Goal: Transaction & Acquisition: Purchase product/service

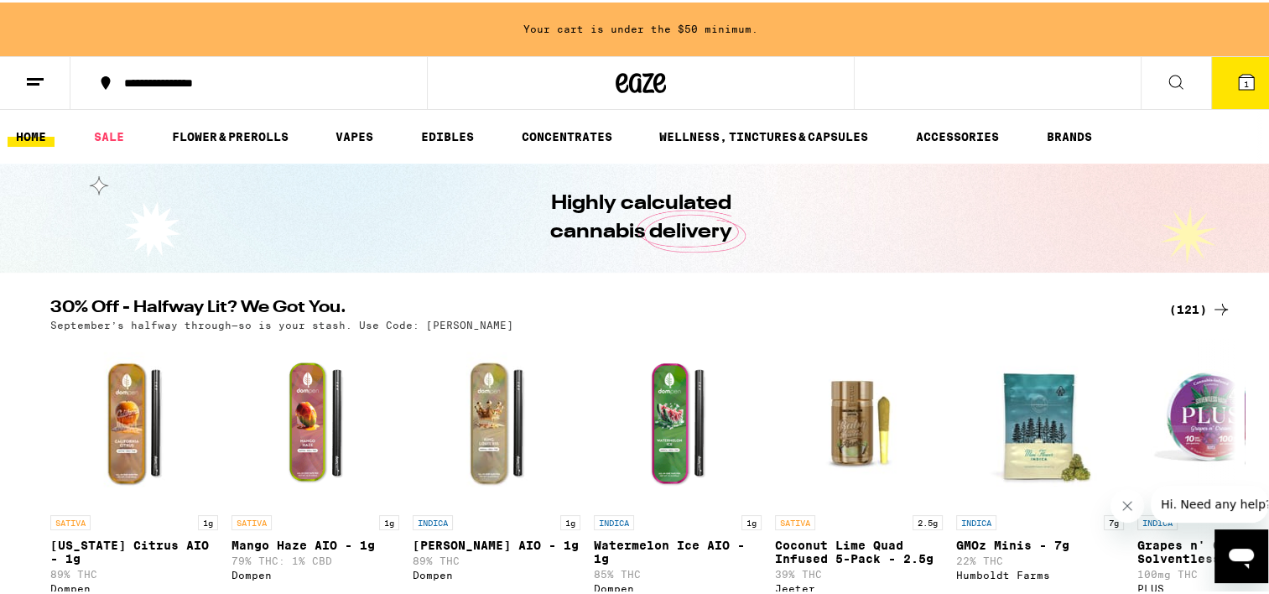
click at [1243, 85] on span "1" at bounding box center [1245, 81] width 5 height 10
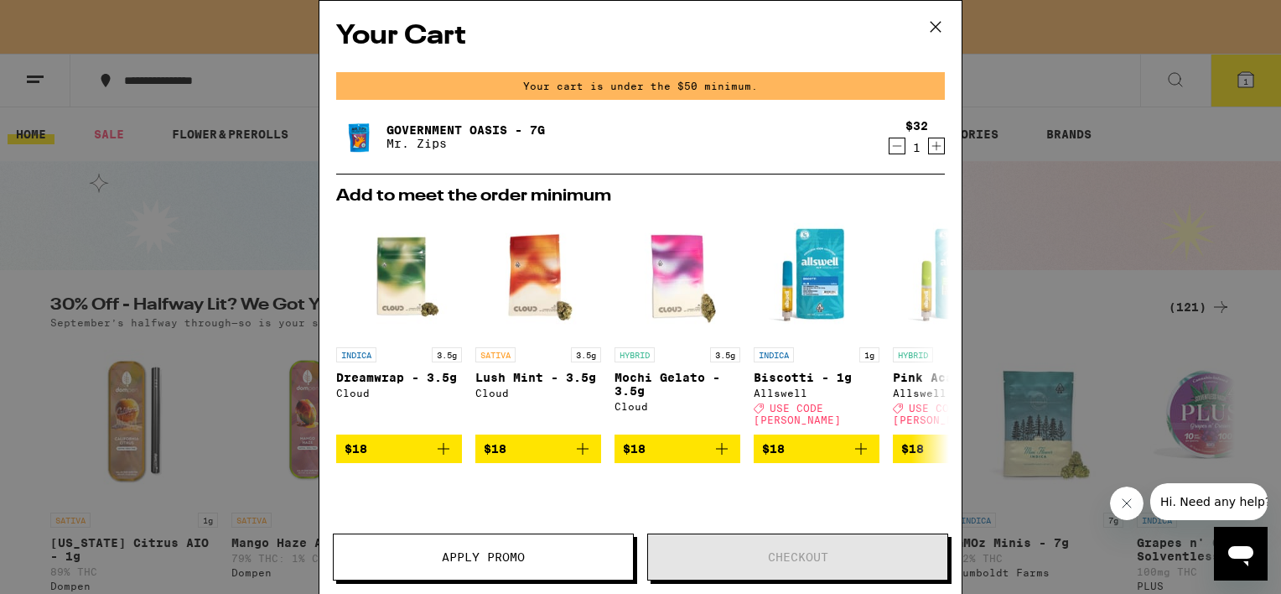
click at [890, 155] on icon "Decrement" at bounding box center [897, 146] width 15 height 20
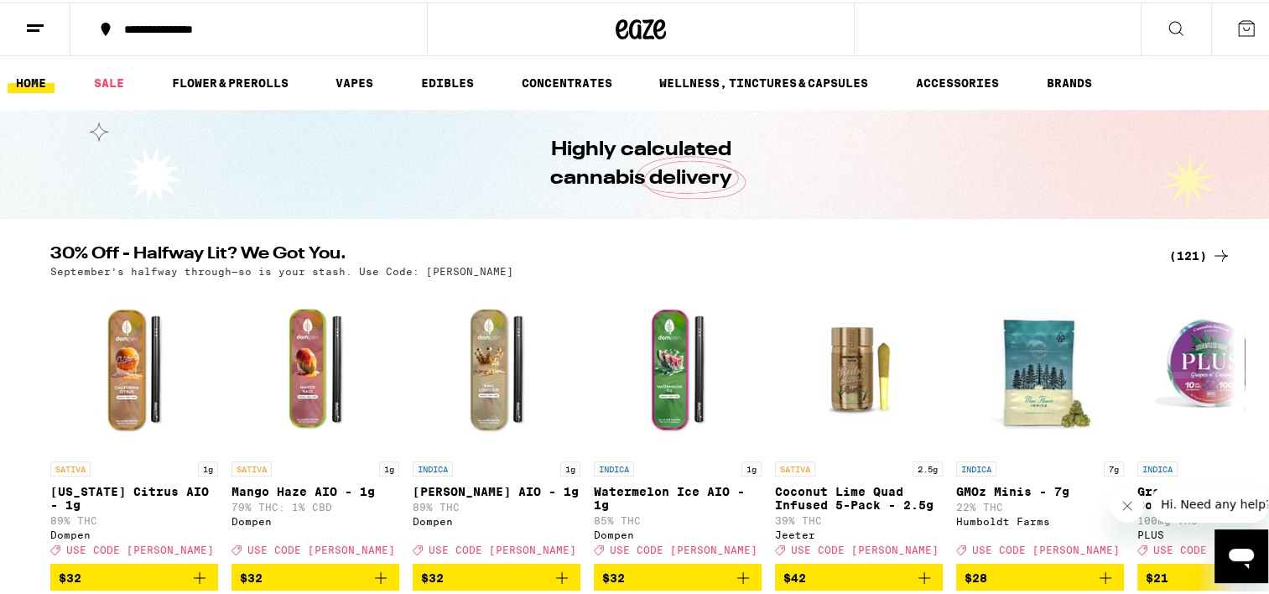
click at [1197, 258] on div "(121)" at bounding box center [1200, 253] width 62 height 20
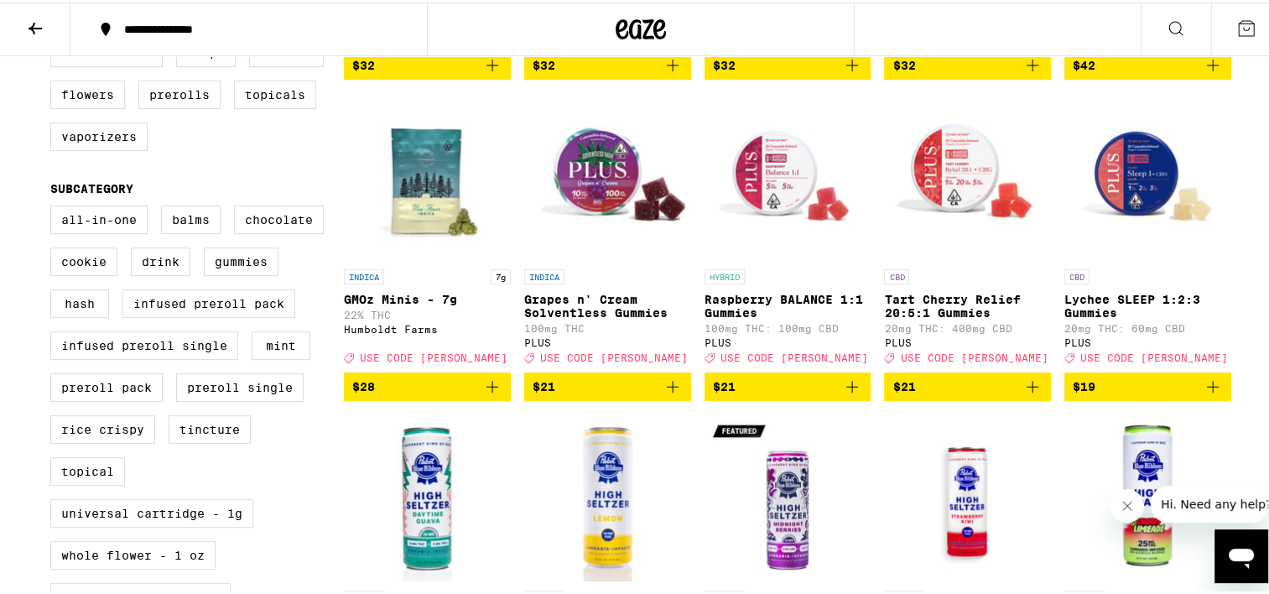
scroll to position [503, 0]
